Goal: Task Accomplishment & Management: Use online tool/utility

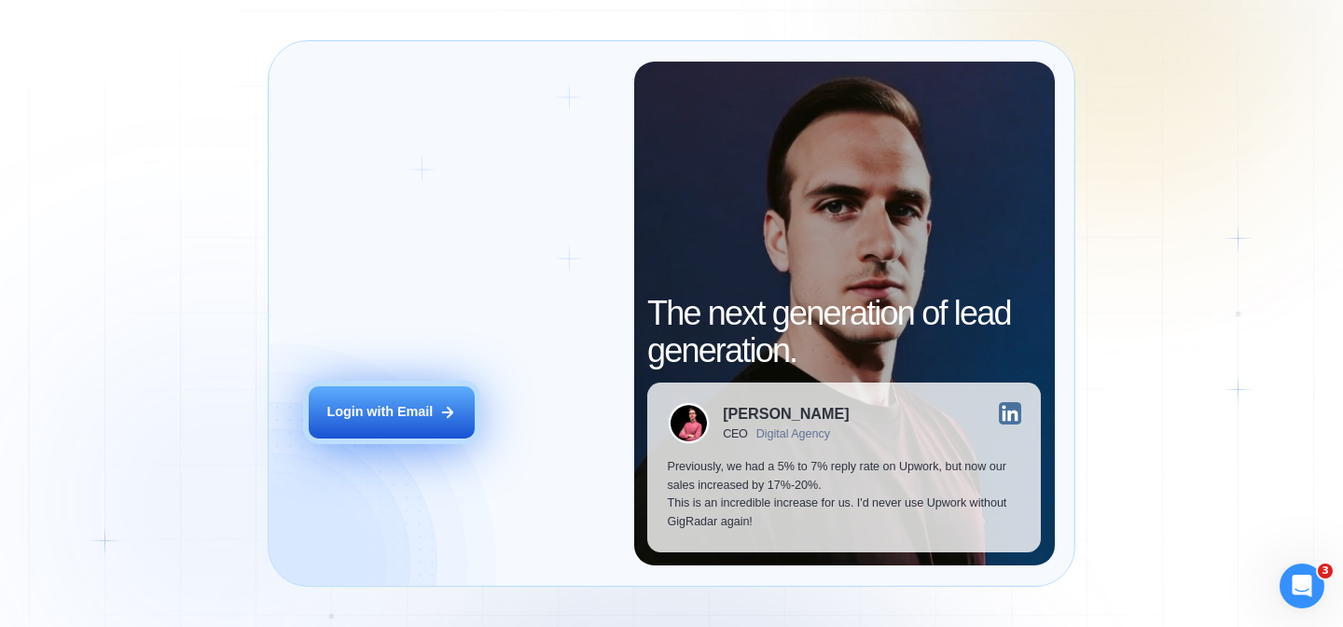
click at [414, 410] on div "Login with Email" at bounding box center [379, 412] width 106 height 19
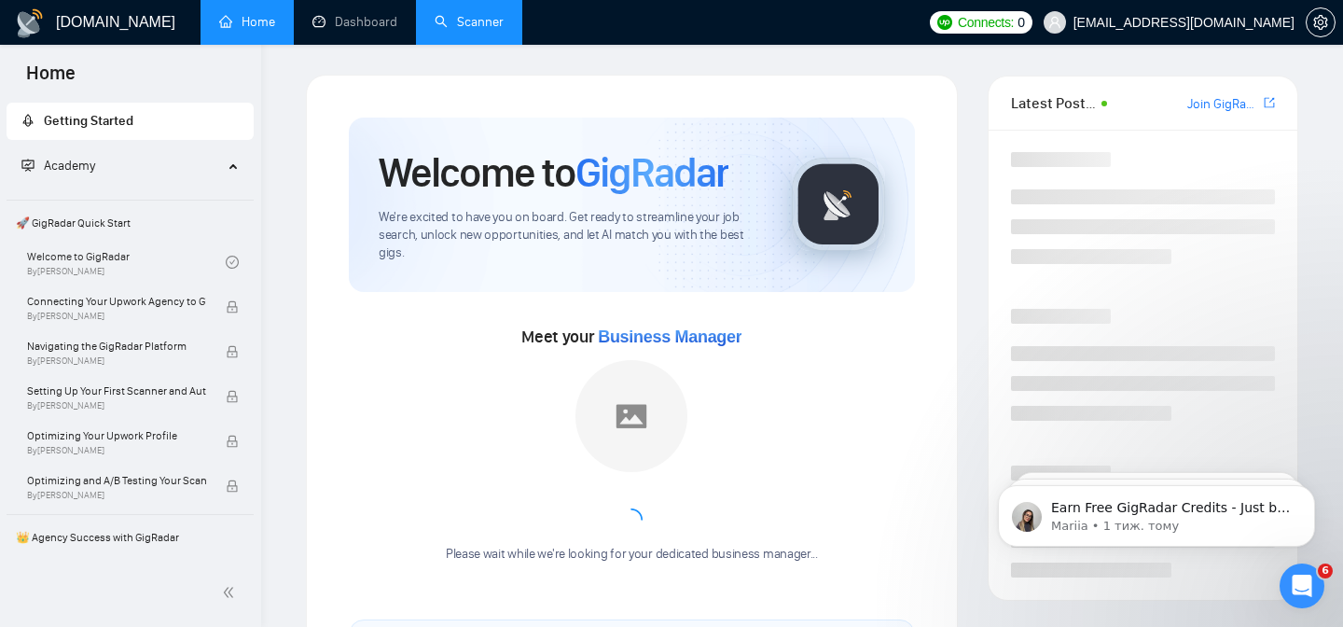
click at [464, 30] on link "Scanner" at bounding box center [469, 22] width 69 height 16
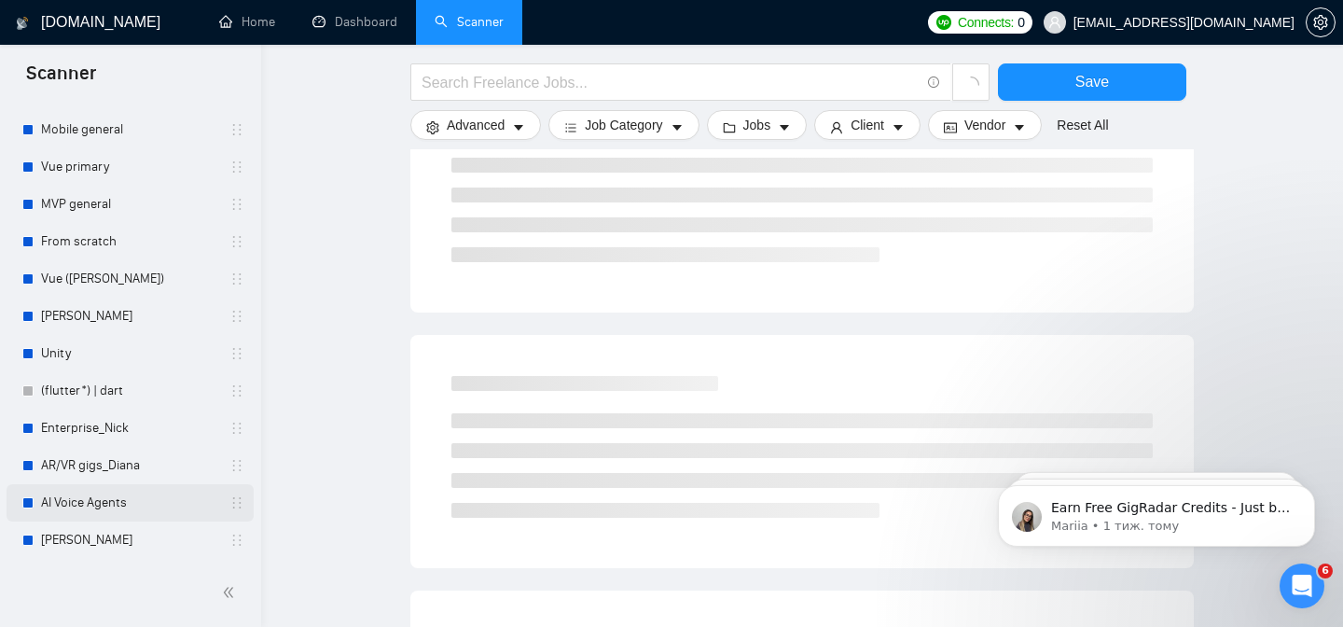
scroll to position [271, 0]
click at [150, 508] on link "AI Voice Agents" at bounding box center [129, 502] width 177 height 37
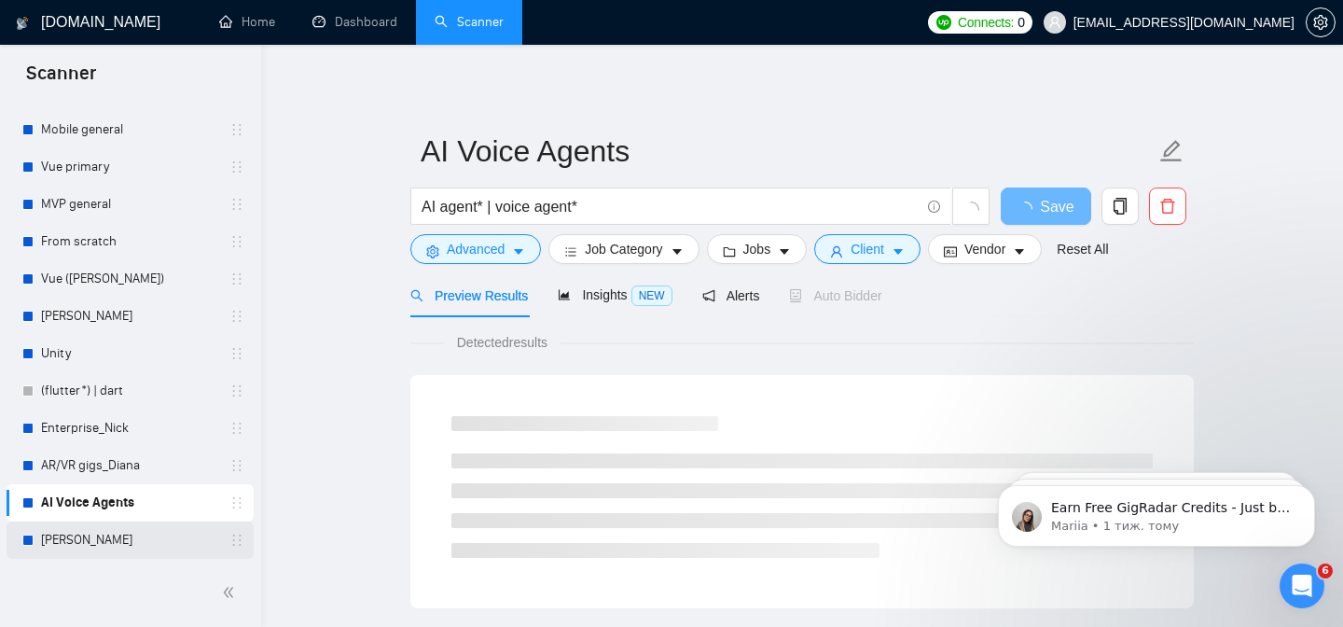
click at [121, 547] on link "[PERSON_NAME]" at bounding box center [129, 539] width 177 height 37
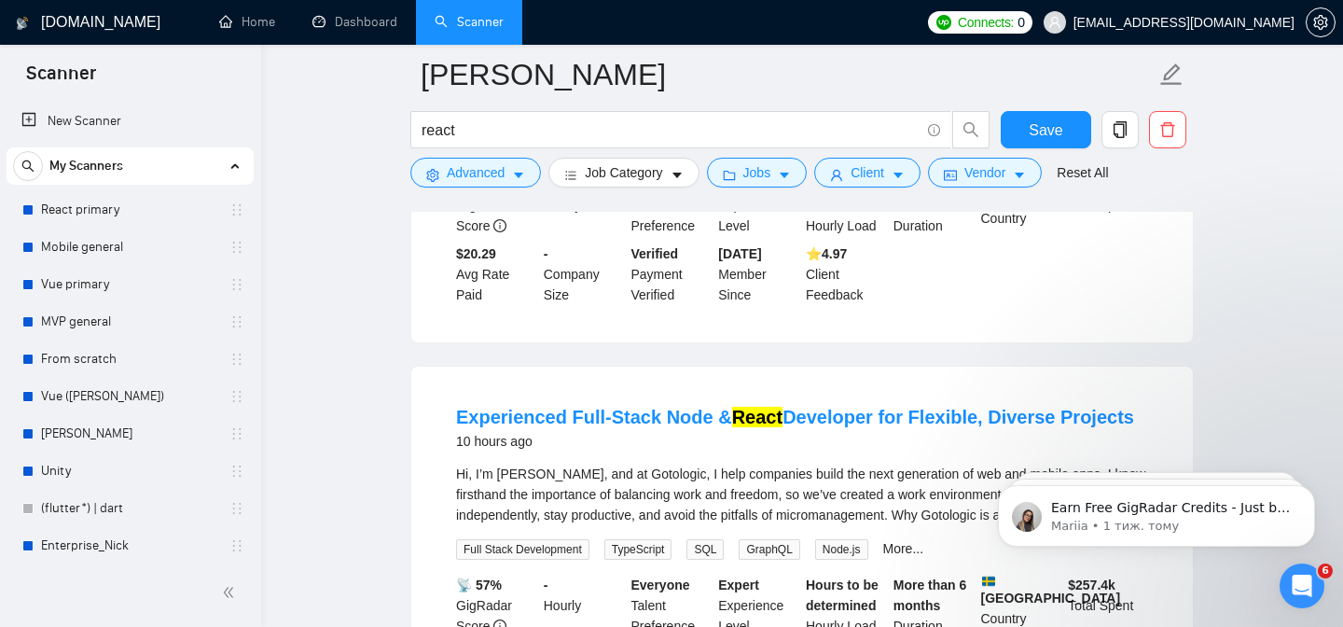
scroll to position [247, 0]
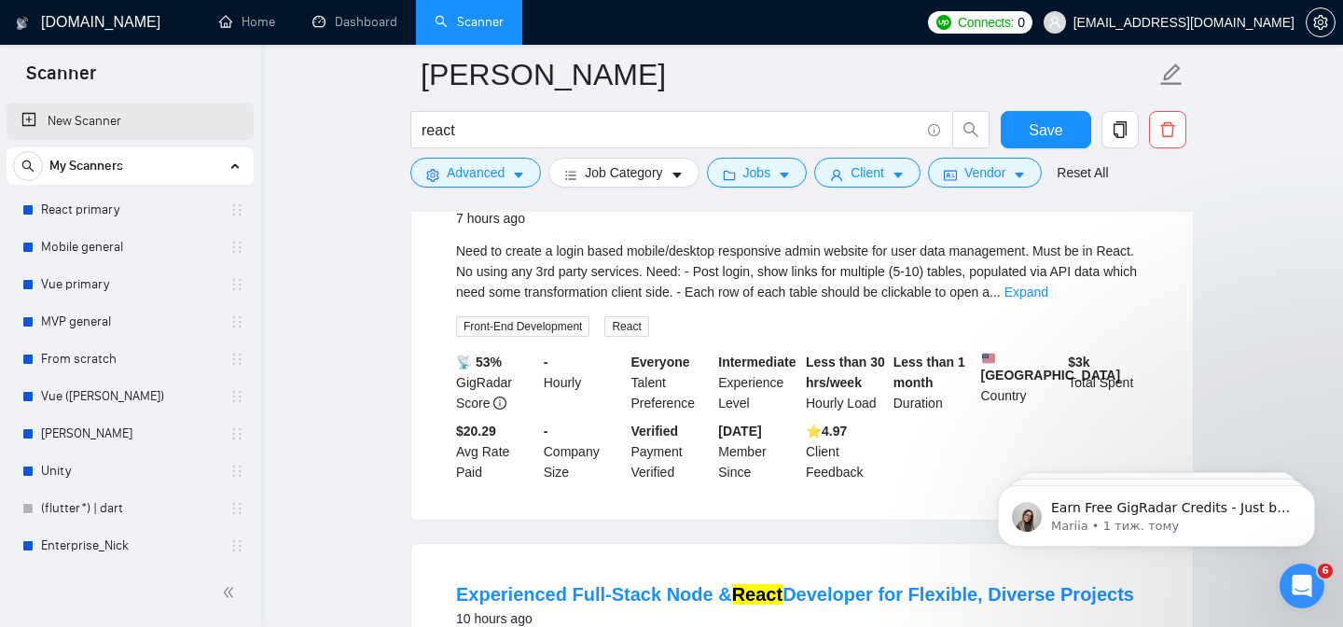
click at [120, 129] on link "New Scanner" at bounding box center [129, 121] width 217 height 37
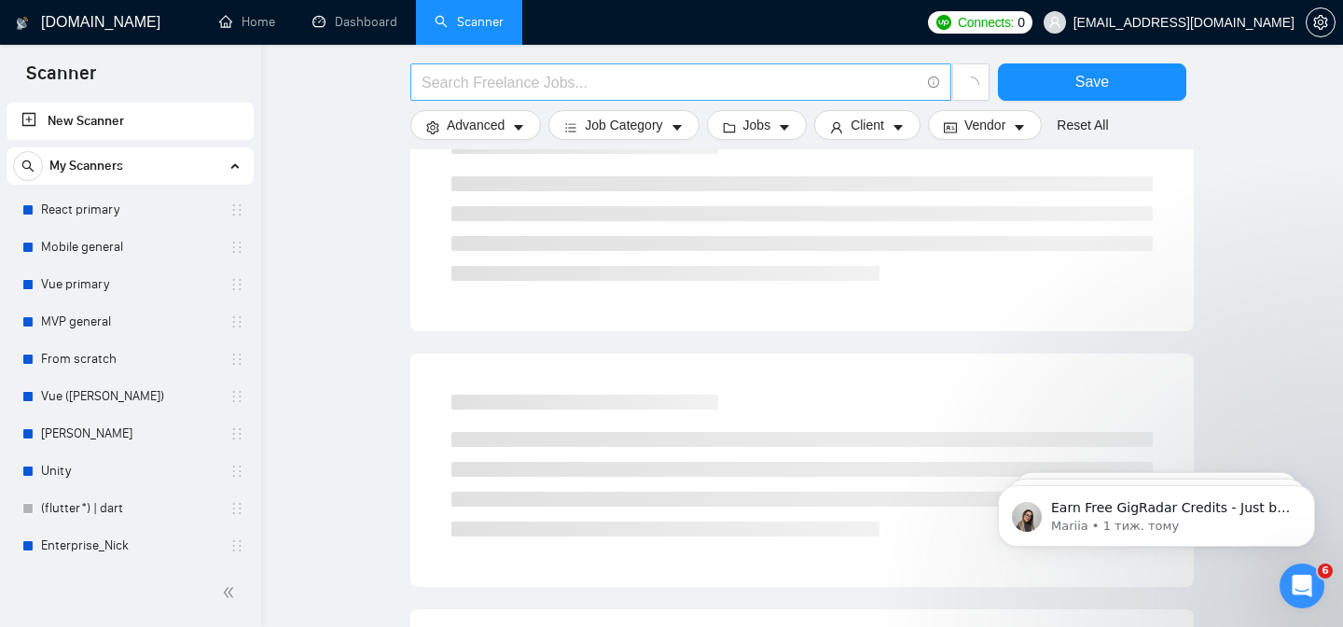
click at [518, 91] on input "text" at bounding box center [671, 82] width 498 height 23
type input "д"
type input "A"
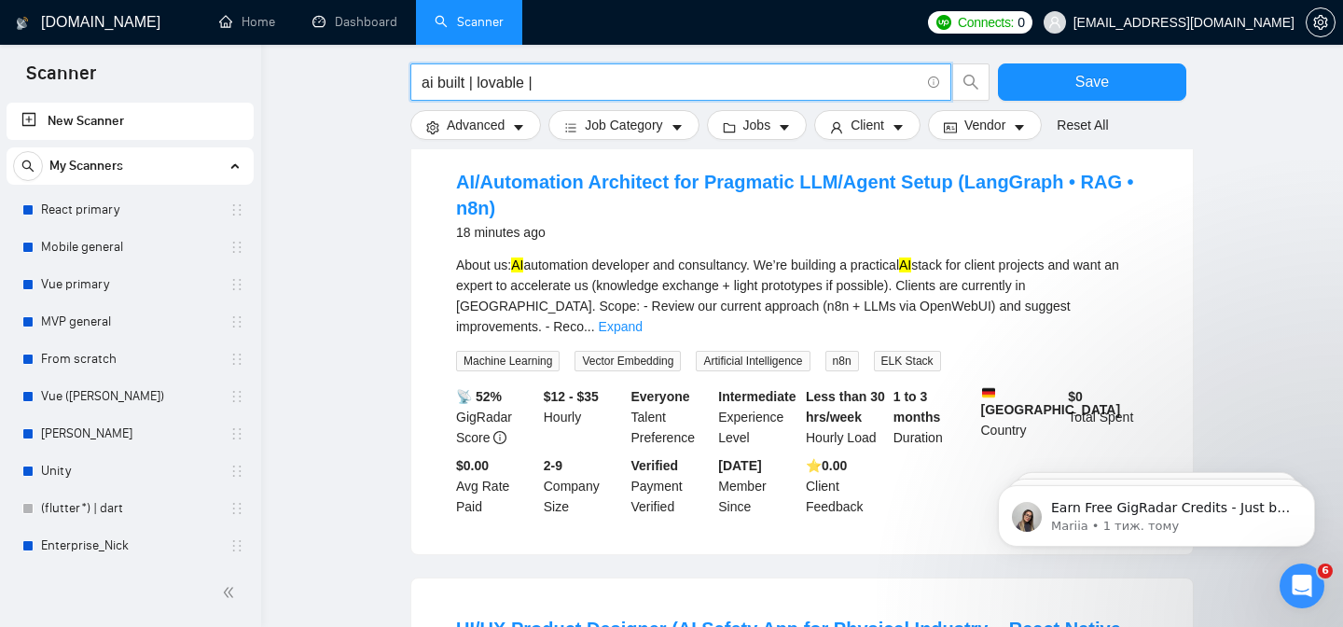
scroll to position [1434, 0]
type input "ai built | lovable |"
